Goal: Information Seeking & Learning: Learn about a topic

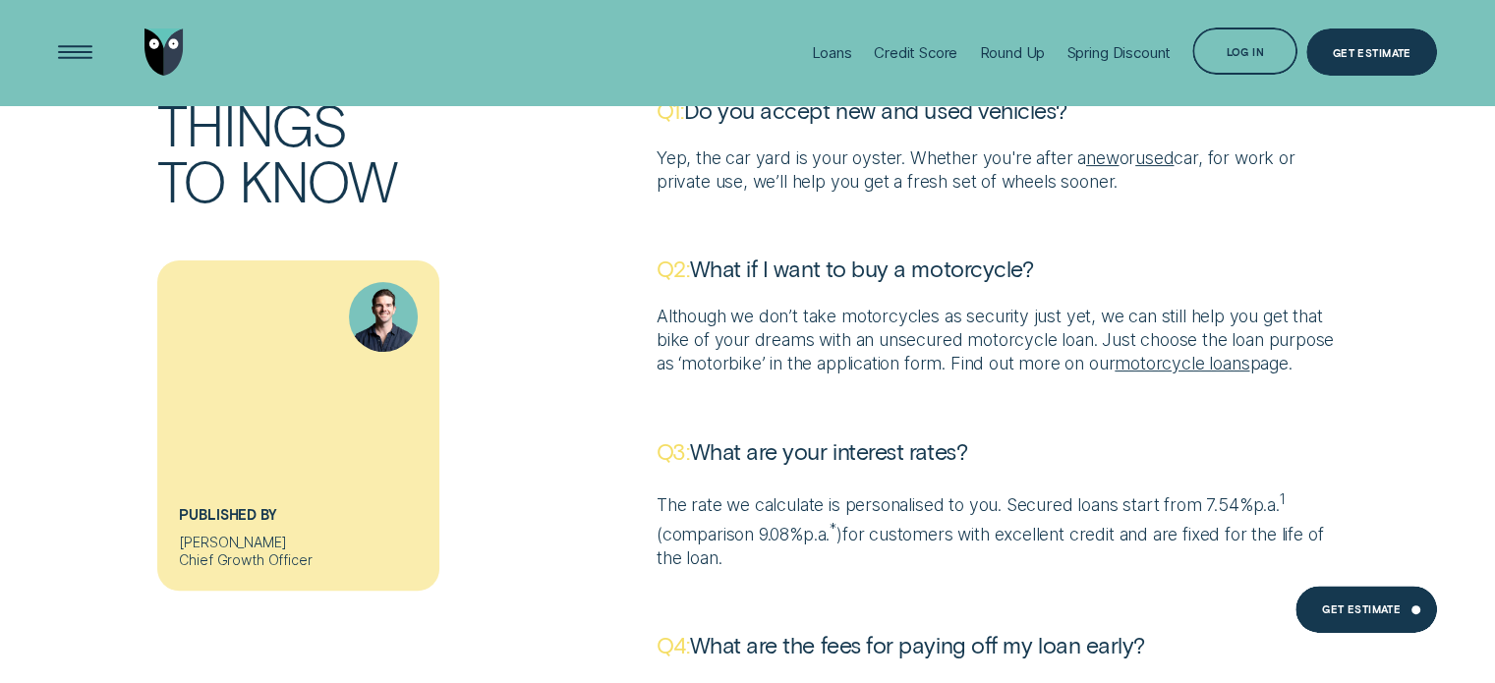
scroll to position [7700, 0]
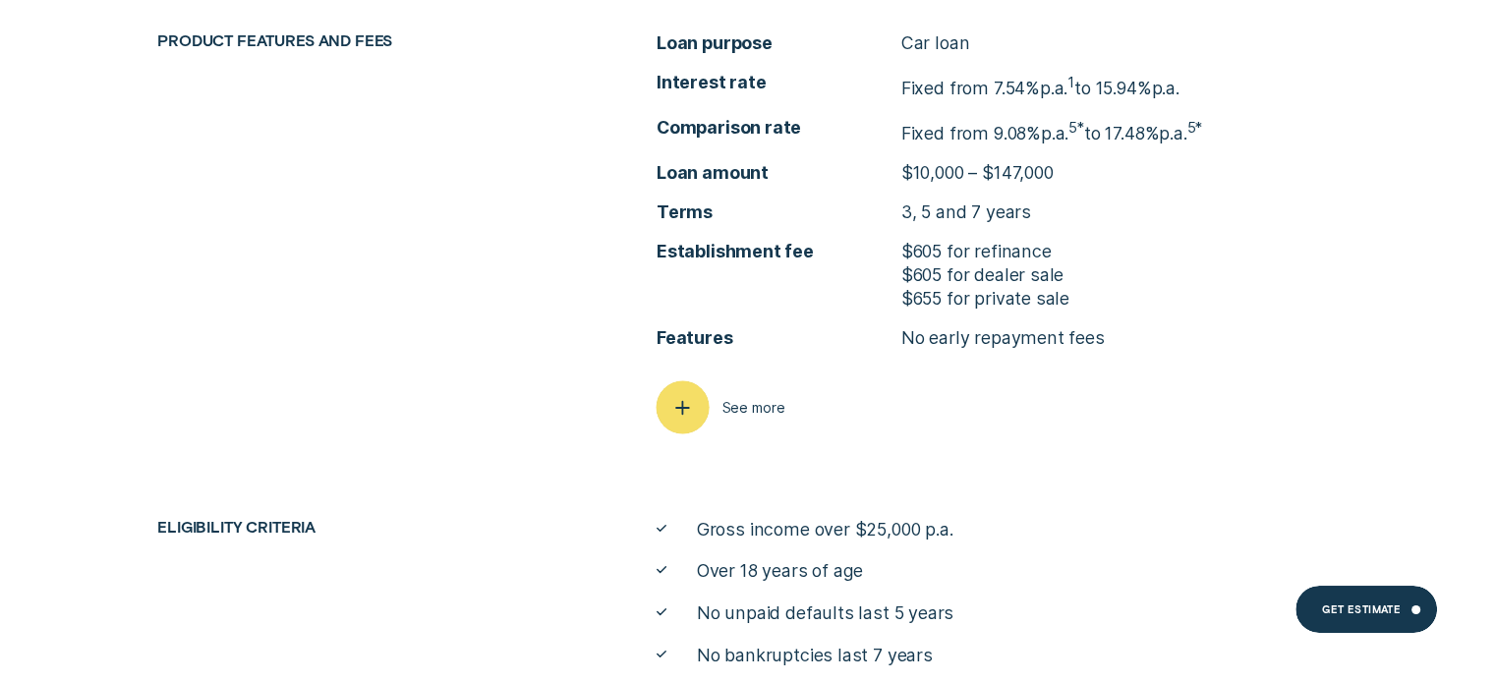
click at [695, 396] on icon "button" at bounding box center [682, 407] width 27 height 30
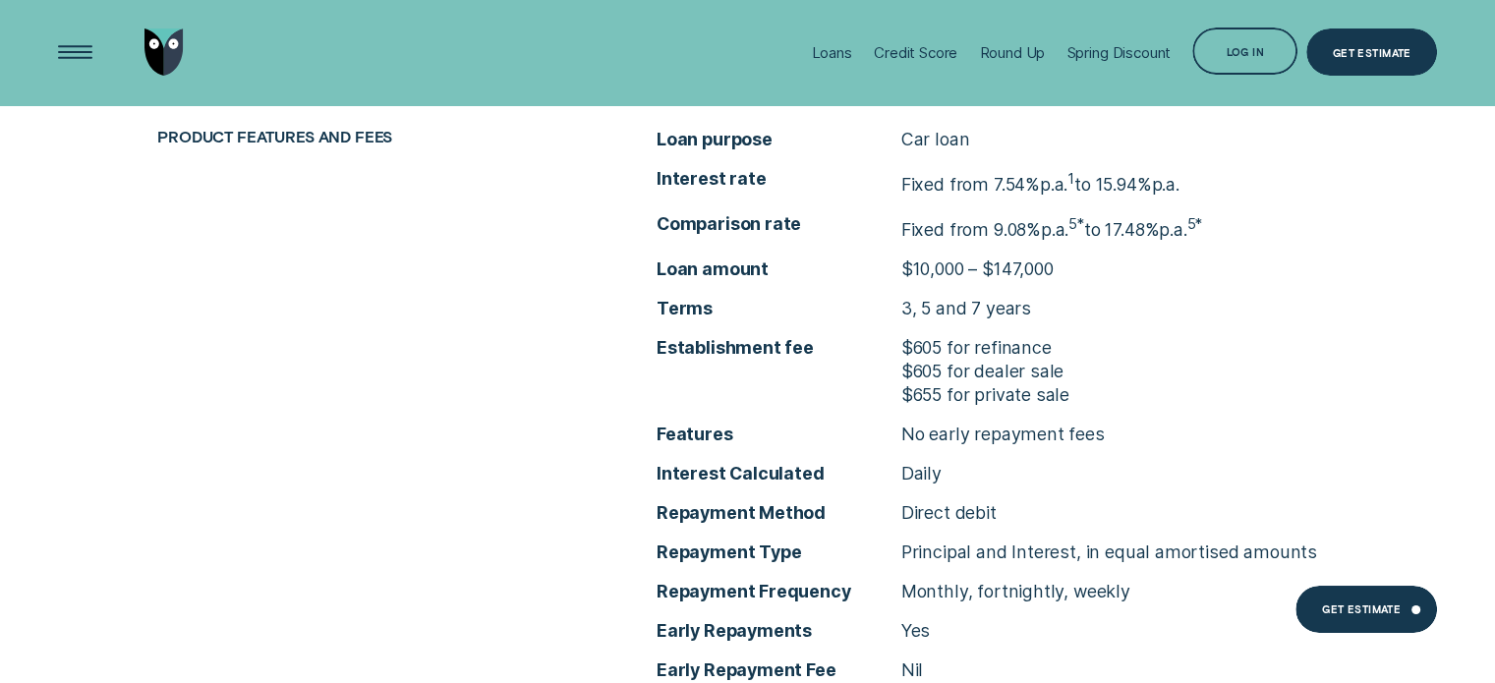
scroll to position [7110, 0]
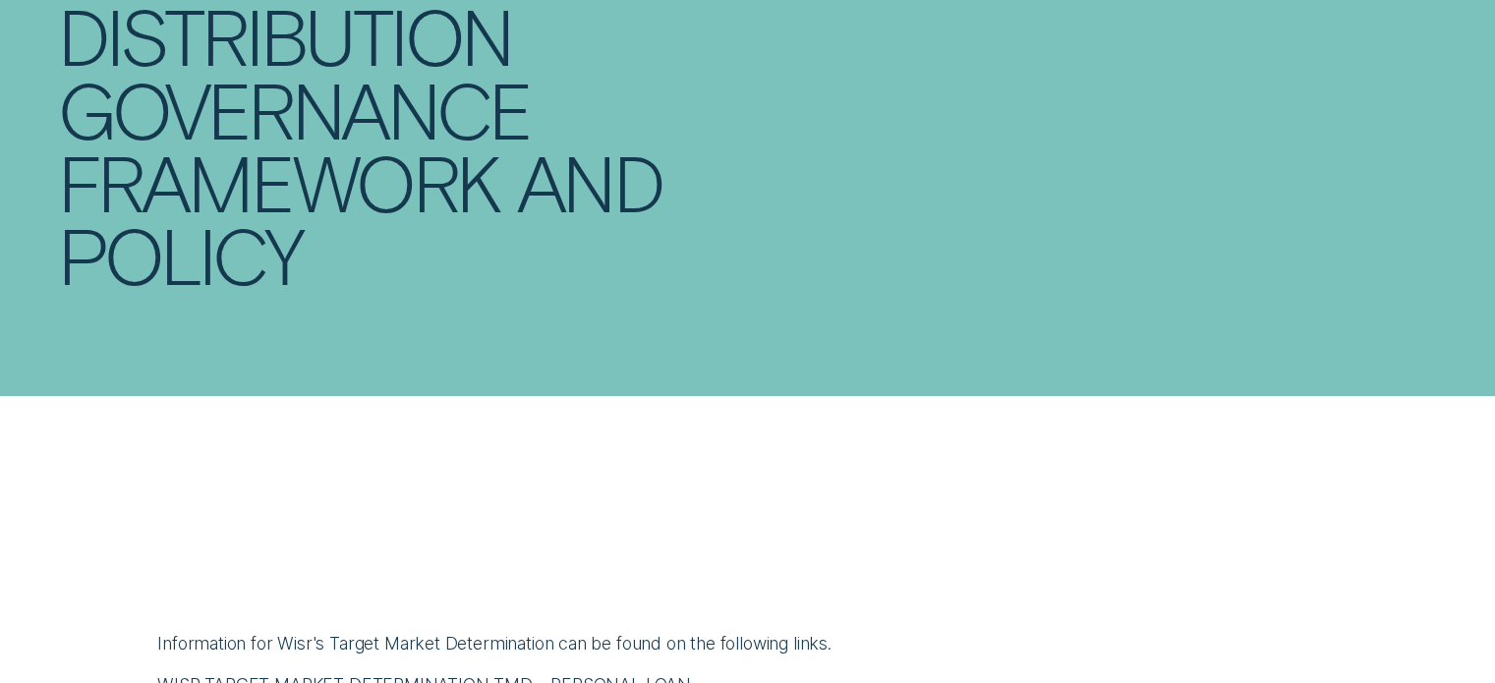
scroll to position [393, 0]
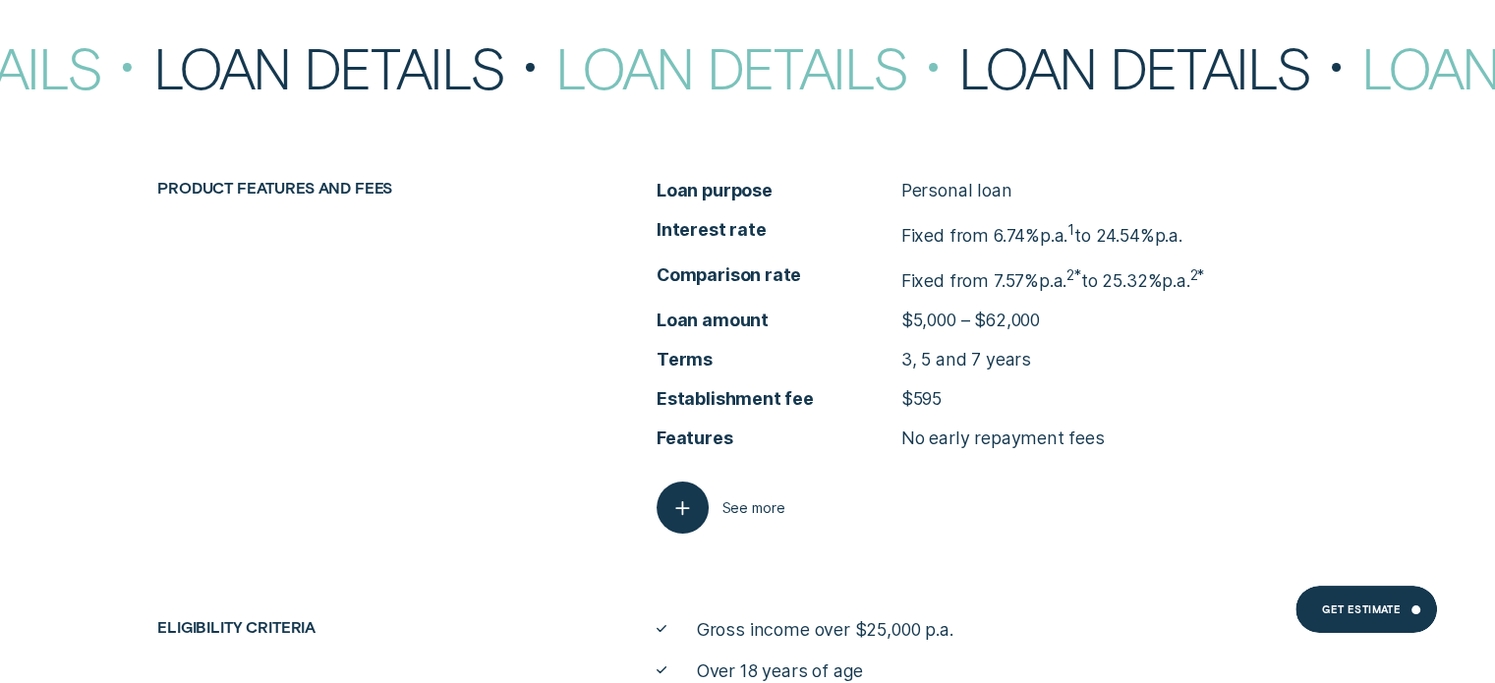
scroll to position [7566, 0]
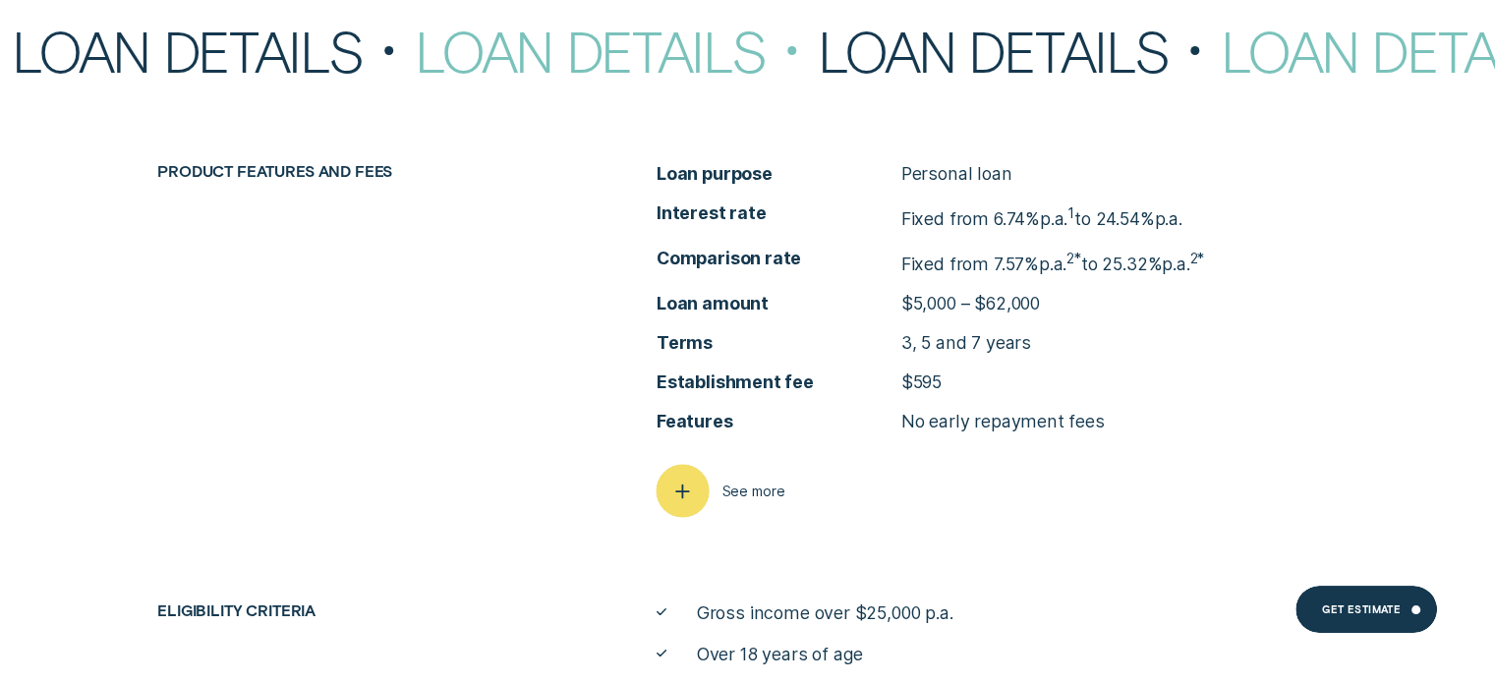
click at [675, 481] on icon "button" at bounding box center [682, 491] width 27 height 30
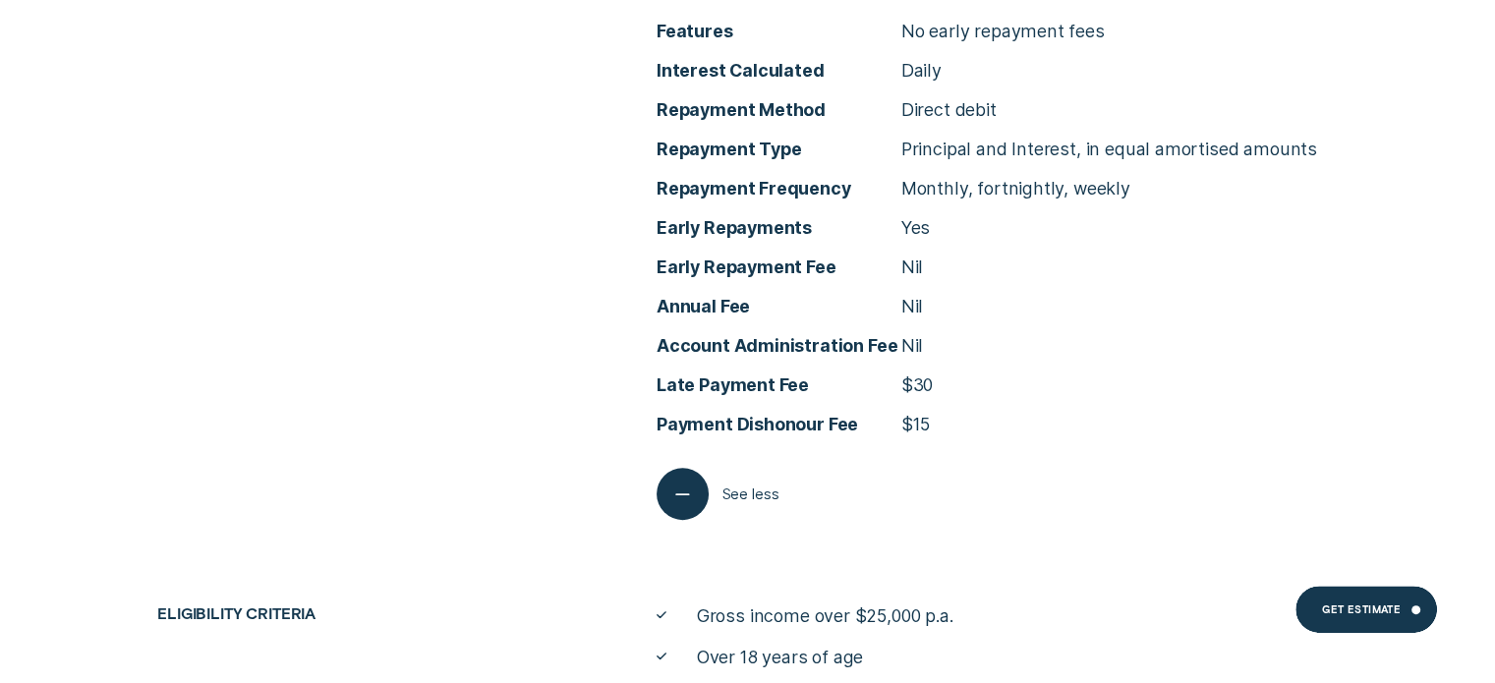
scroll to position [7959, 0]
